Goal: Task Accomplishment & Management: Manage account settings

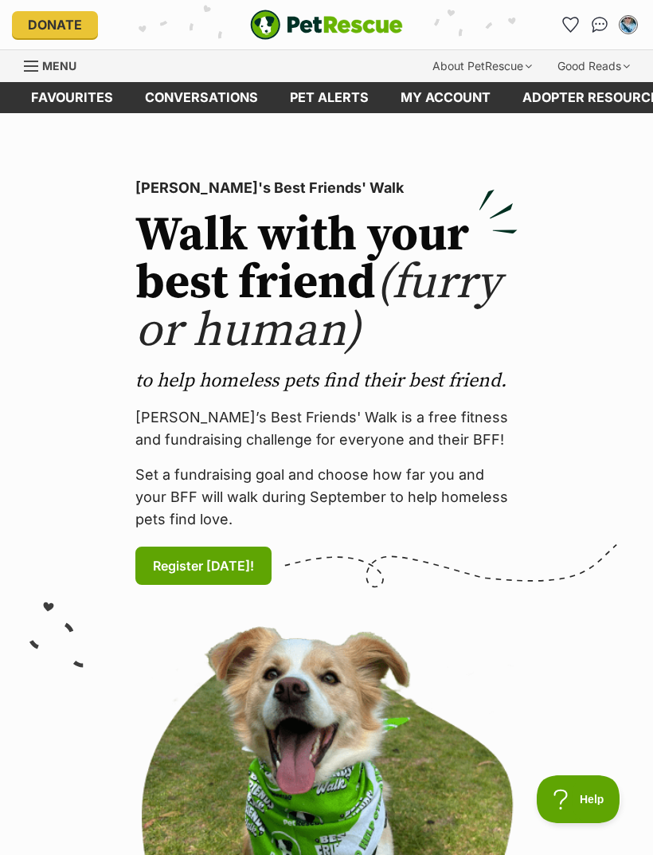
click at [576, 29] on icon "Favourites" at bounding box center [571, 25] width 17 height 16
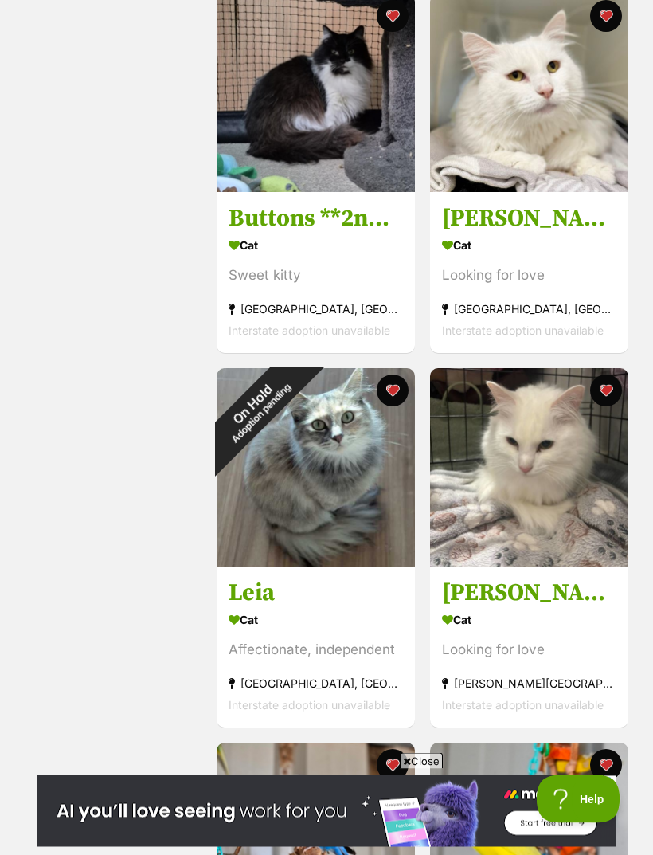
scroll to position [1830, 0]
click at [296, 394] on div "On Hold Adoption pending" at bounding box center [257, 408] width 80 height 80
click at [400, 406] on button "favourite" at bounding box center [393, 391] width 32 height 32
